Goal: Browse casually: Explore the website without a specific task or goal

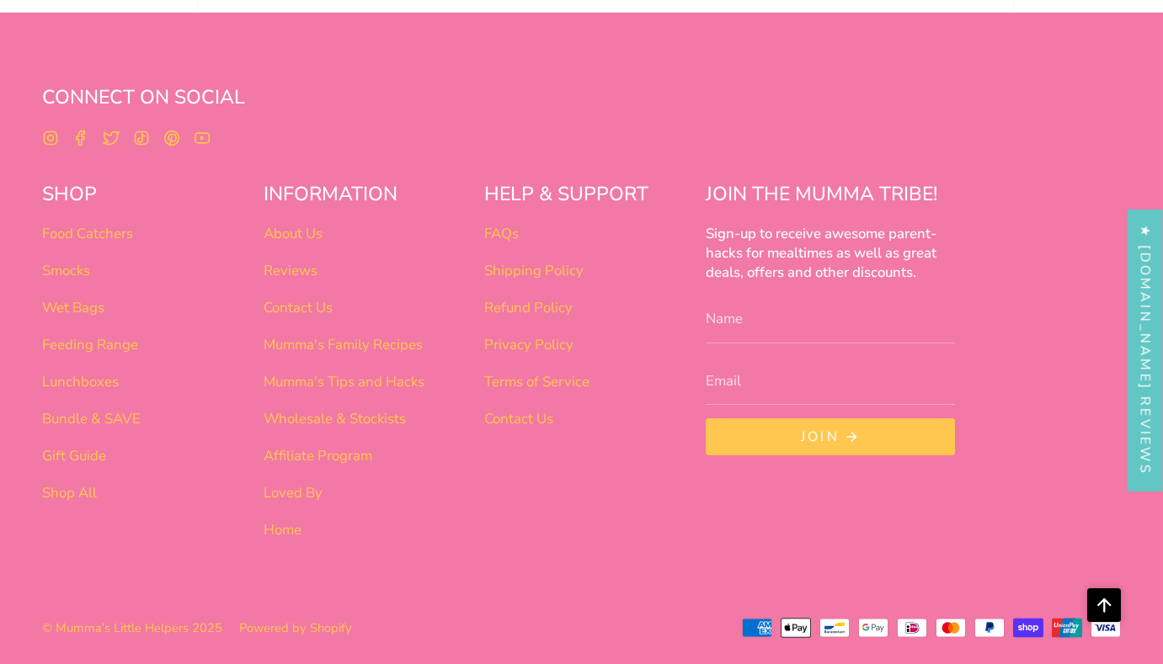
scroll to position [1059, 0]
